Goal: Task Accomplishment & Management: Use online tool/utility

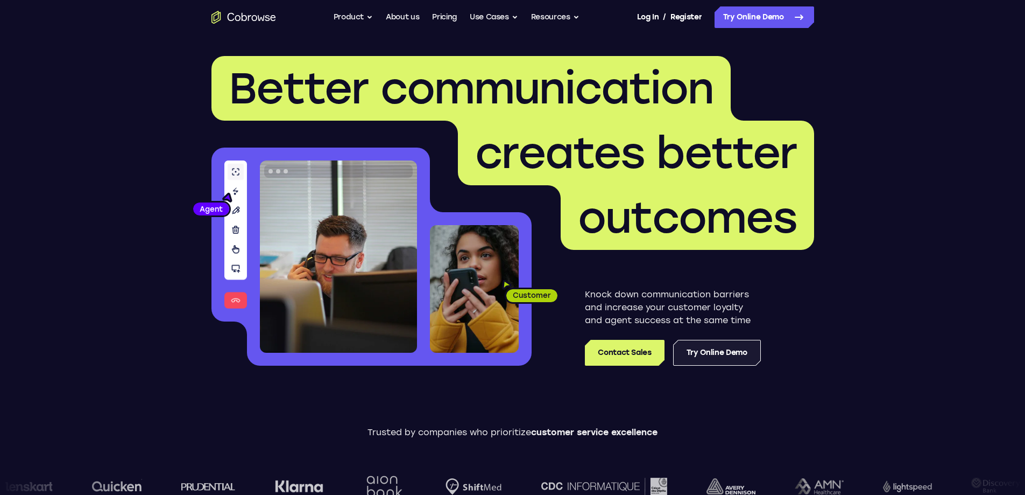
click at [709, 352] on link "Try Online Demo" at bounding box center [717, 353] width 88 height 26
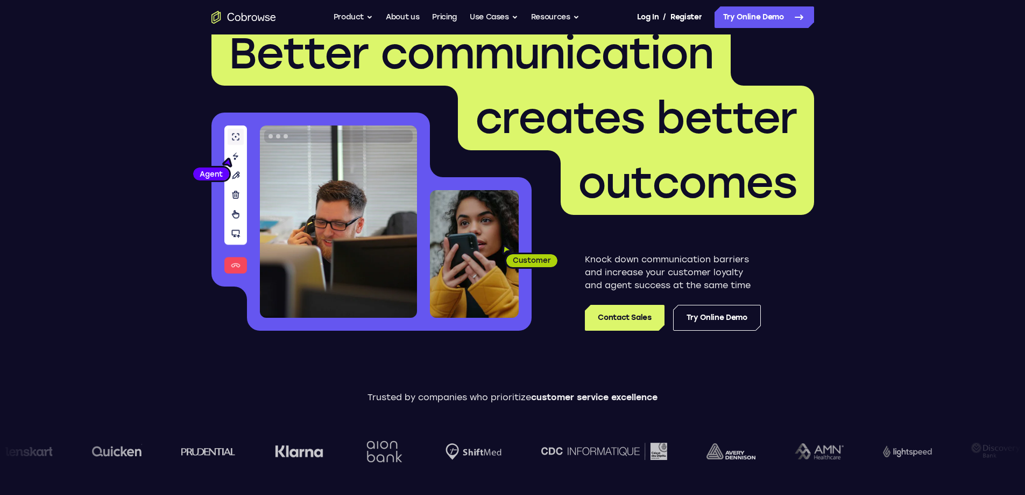
scroll to position [54, 0]
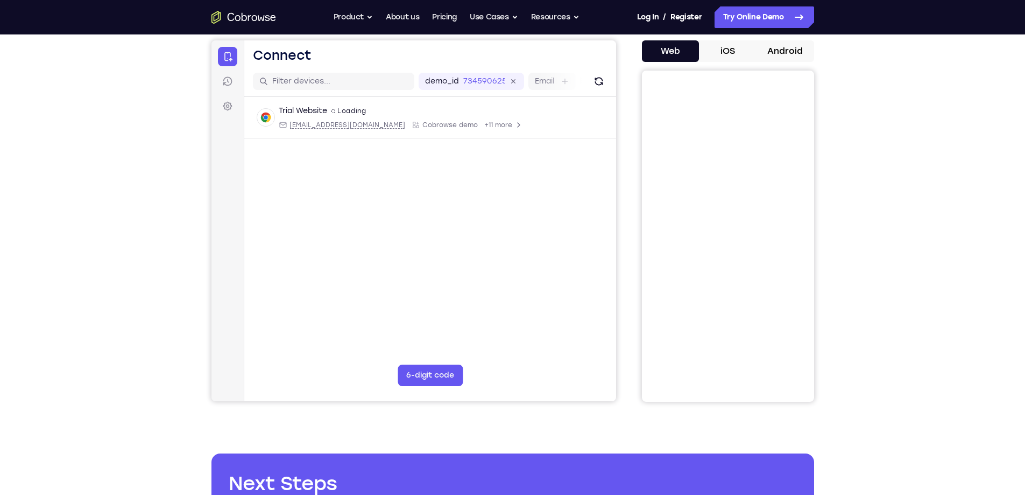
scroll to position [108, 0]
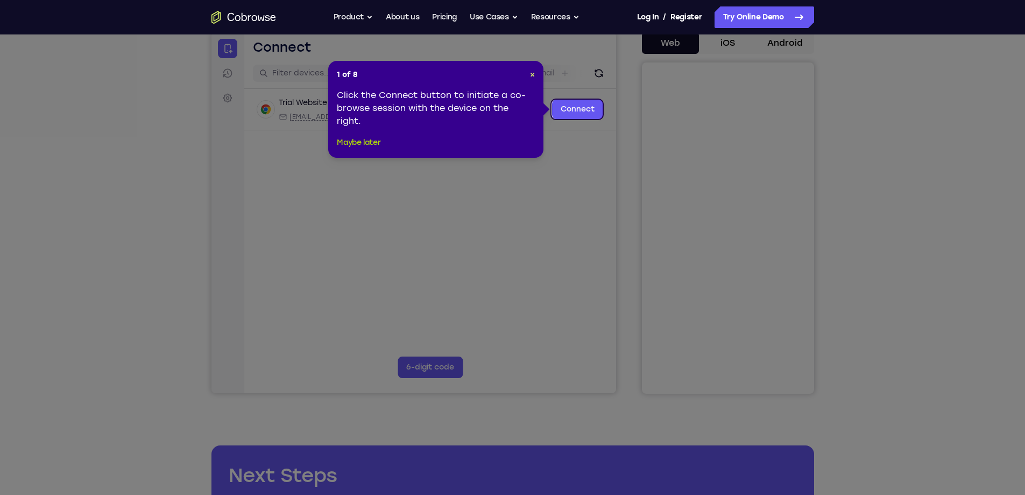
click at [356, 142] on button "Maybe later" at bounding box center [359, 142] width 44 height 13
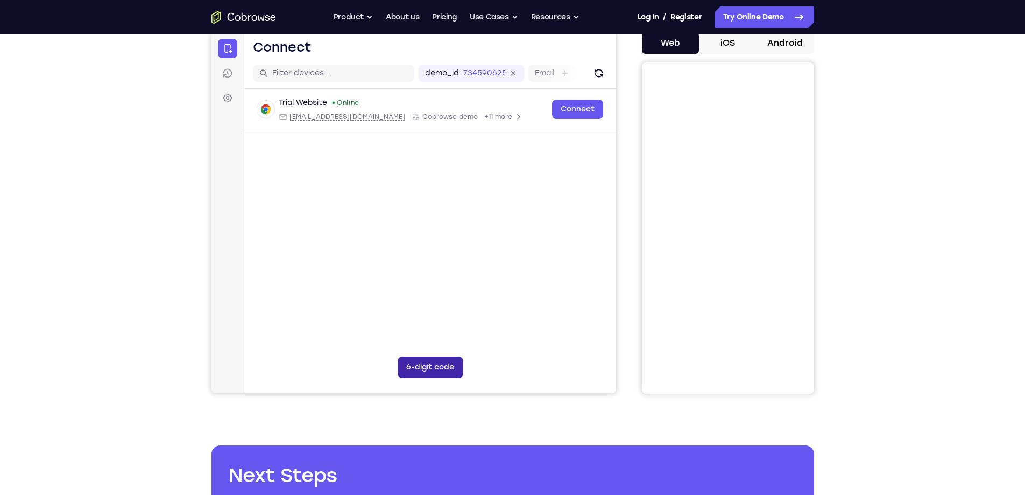
click at [436, 359] on button "6-digit code" at bounding box center [429, 367] width 65 height 22
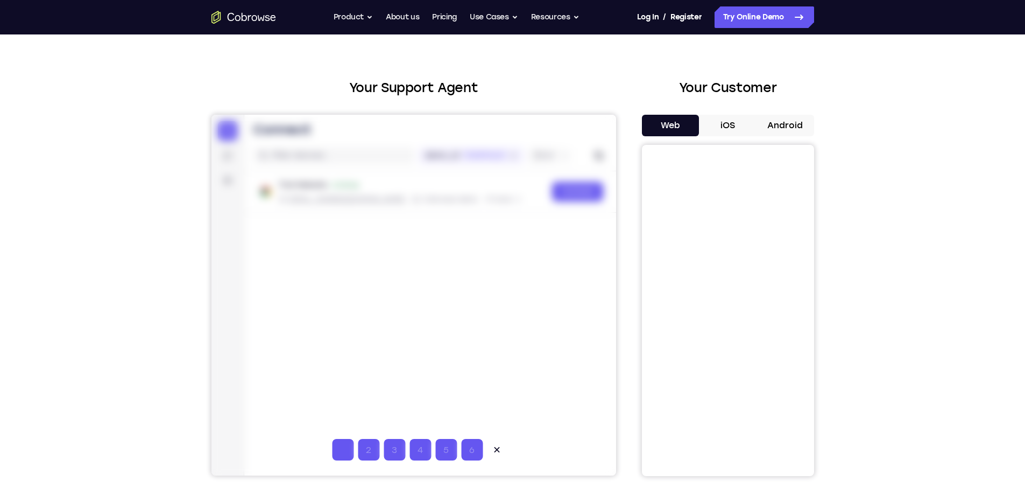
scroll to position [0, 0]
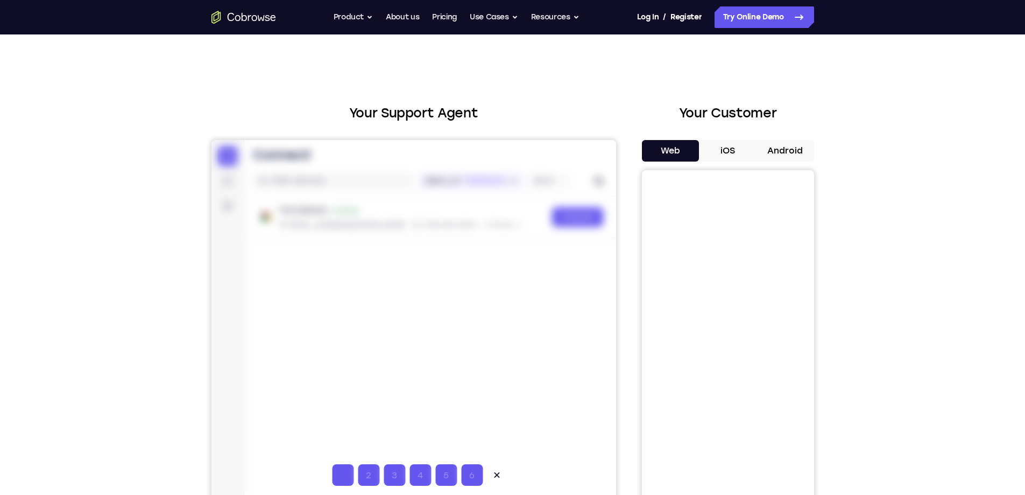
click at [888, 142] on div "Your Support Agent Your Customer Web iOS Android Next Steps We’d be happy to gi…" at bounding box center [512, 389] width 1025 height 710
